Goal: Information Seeking & Learning: Learn about a topic

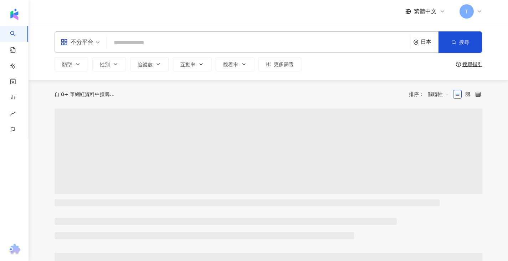
click at [162, 39] on input "search" at bounding box center [259, 43] width 298 height 14
click at [428, 43] on div "日本" at bounding box center [430, 42] width 18 height 6
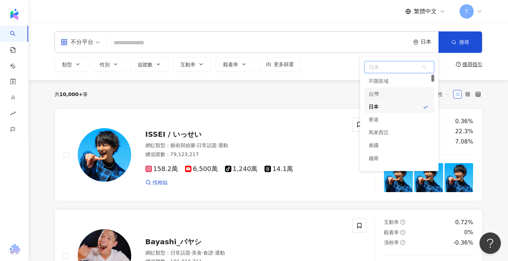
click at [389, 92] on div "台灣" at bounding box center [400, 93] width 70 height 13
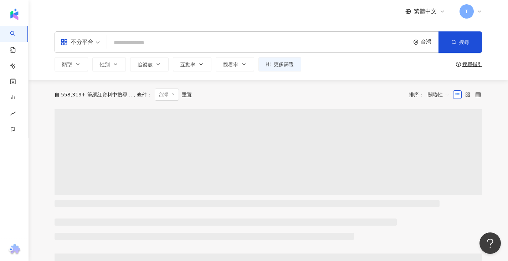
click at [157, 40] on input "search" at bounding box center [259, 43] width 298 height 14
type input "*"
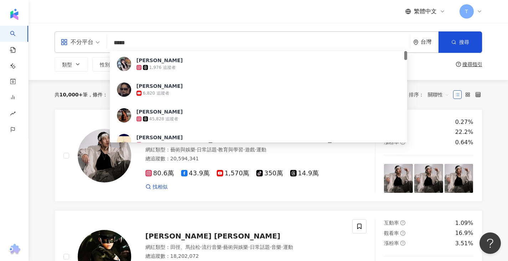
type input "******"
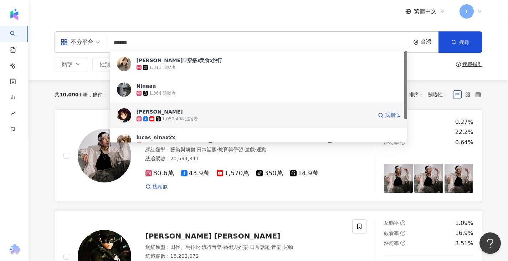
click at [211, 113] on span "[PERSON_NAME]" at bounding box center [255, 111] width 236 height 7
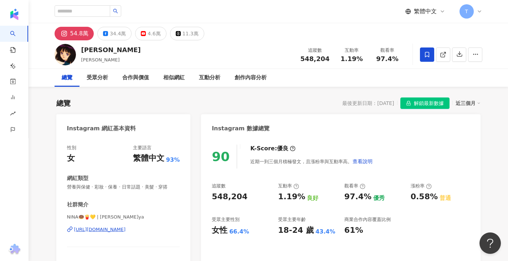
click at [425, 55] on icon at bounding box center [427, 54] width 4 height 5
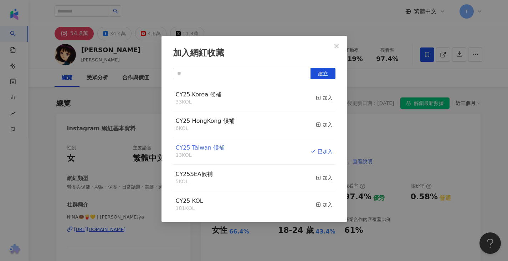
click at [205, 149] on span "CY25 Taiwan 候補" at bounding box center [200, 147] width 49 height 7
